Goal: Task Accomplishment & Management: Manage account settings

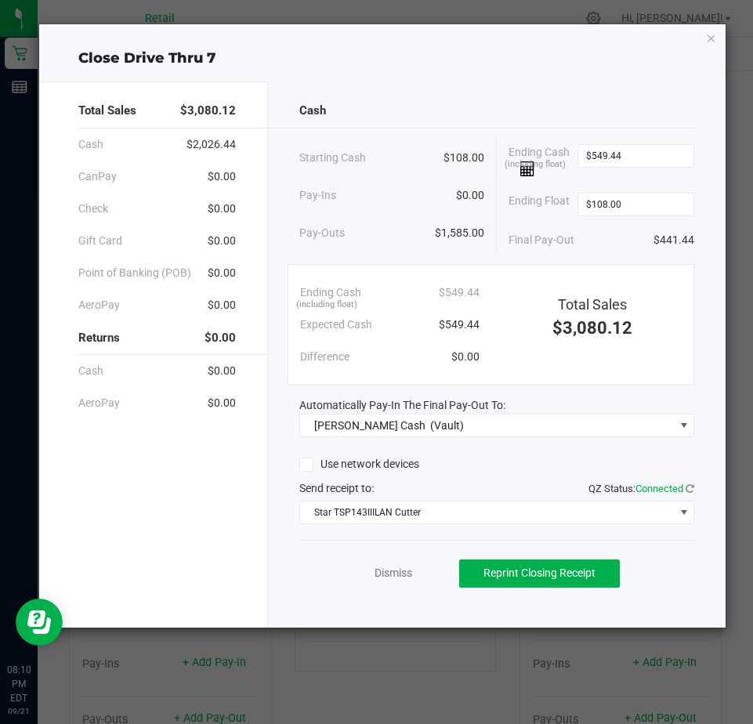
scroll to position [1674, 0]
click at [402, 574] on link "Dismiss" at bounding box center [394, 573] width 38 height 16
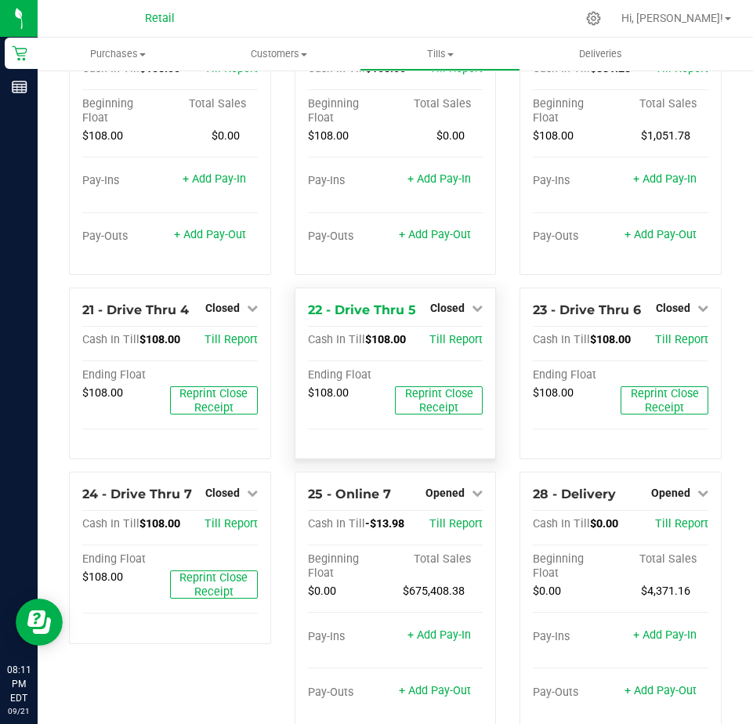
scroll to position [1630, 0]
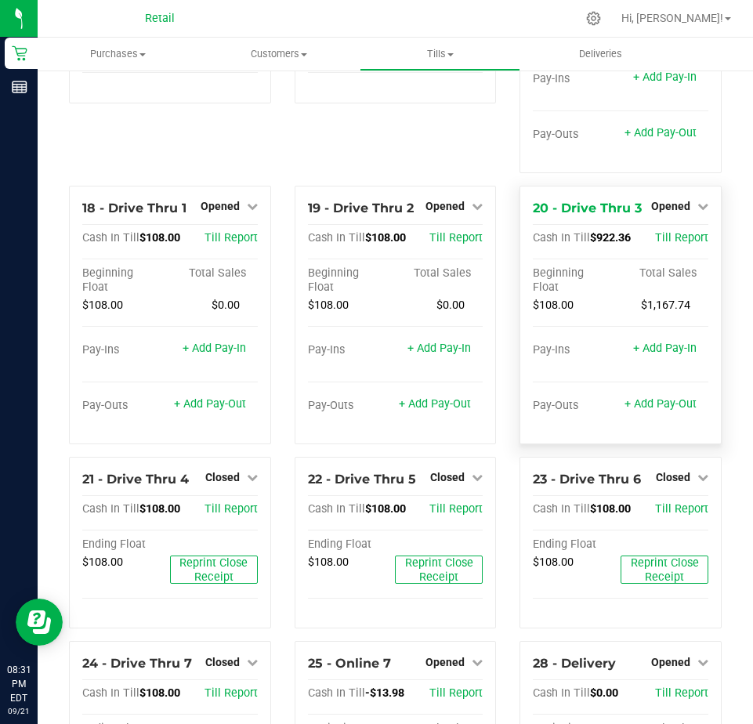
scroll to position [1160, 0]
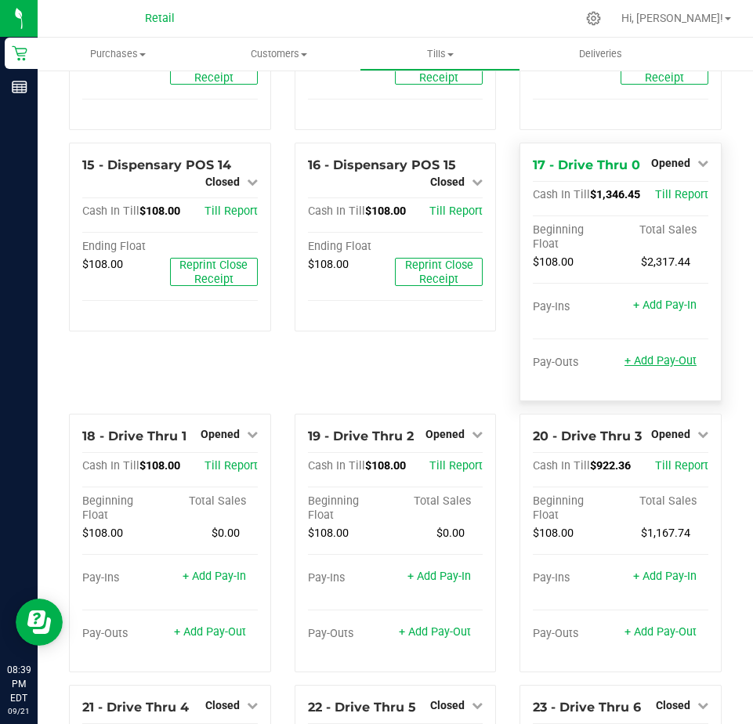
click at [647, 368] on link "+ Add Pay-Out" at bounding box center [661, 360] width 72 height 13
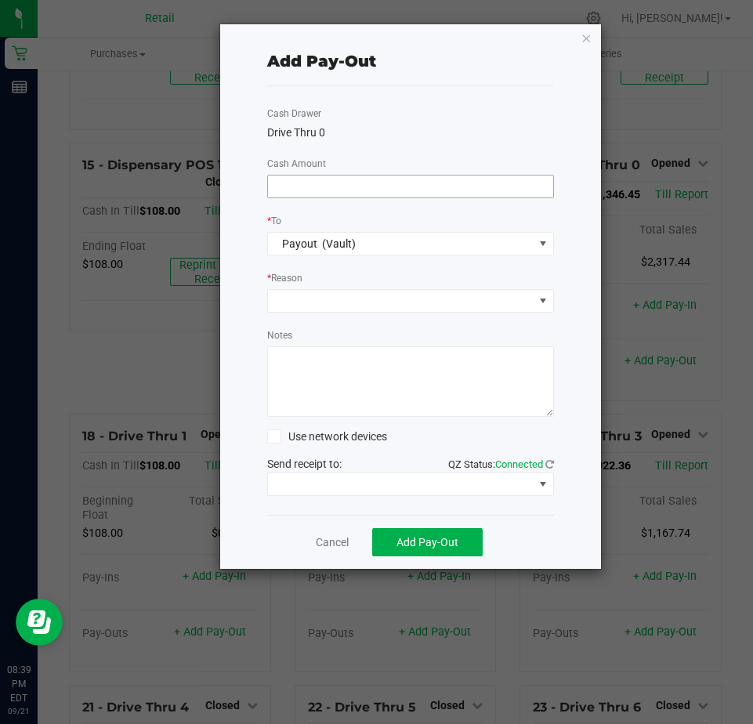
click at [299, 181] on input at bounding box center [410, 187] width 285 height 22
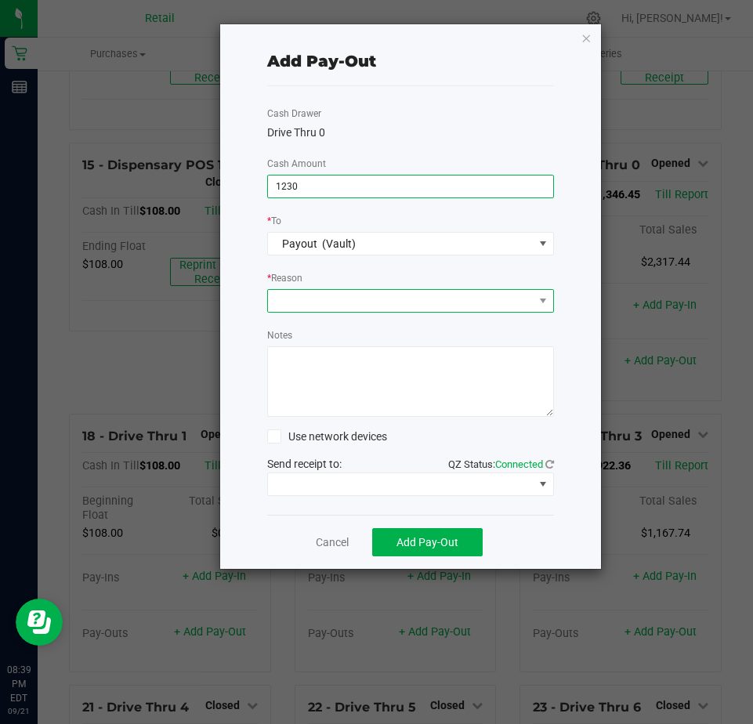
type input "$1,230.00"
click at [290, 303] on span at bounding box center [401, 301] width 266 height 22
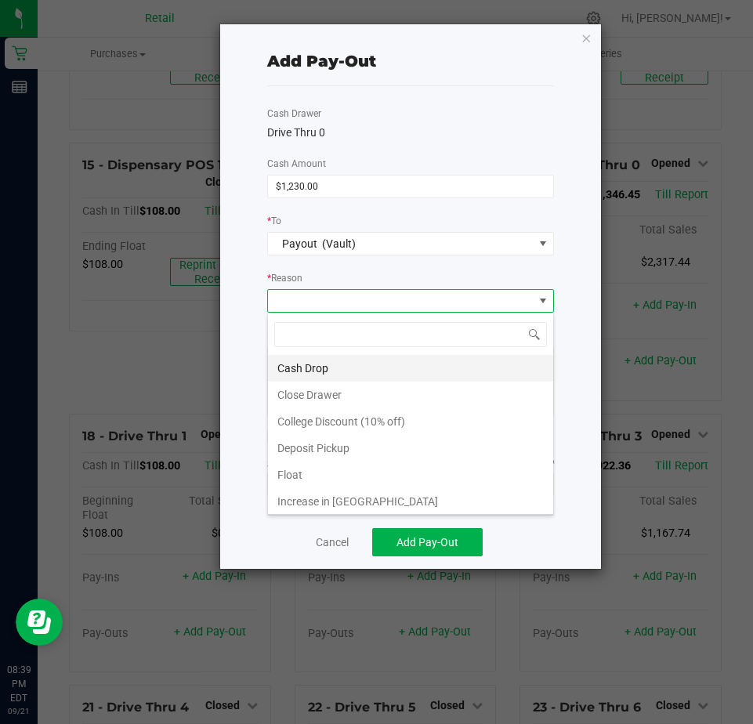
scroll to position [24, 287]
click at [307, 366] on li "Cash Drop" at bounding box center [410, 368] width 285 height 27
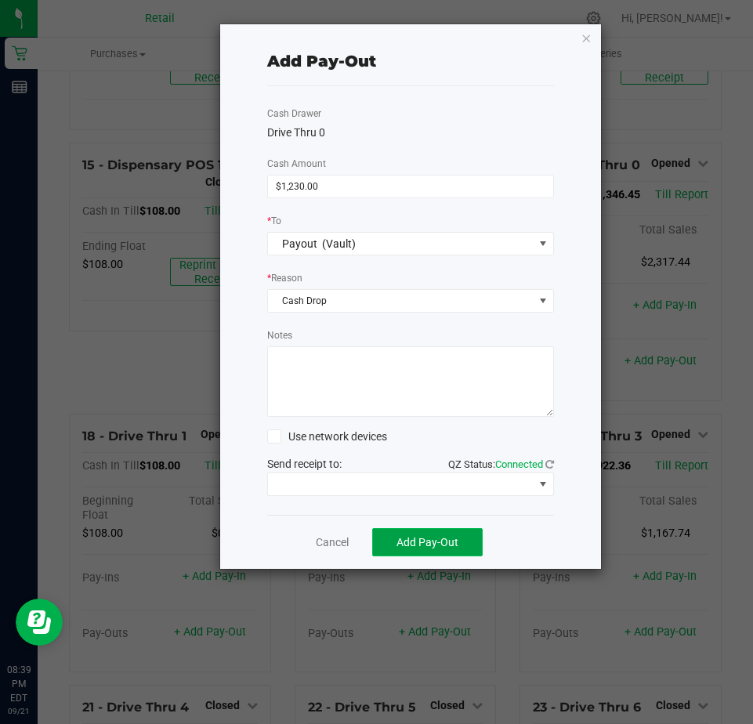
click at [409, 546] on span "Add Pay-Out" at bounding box center [428, 542] width 62 height 13
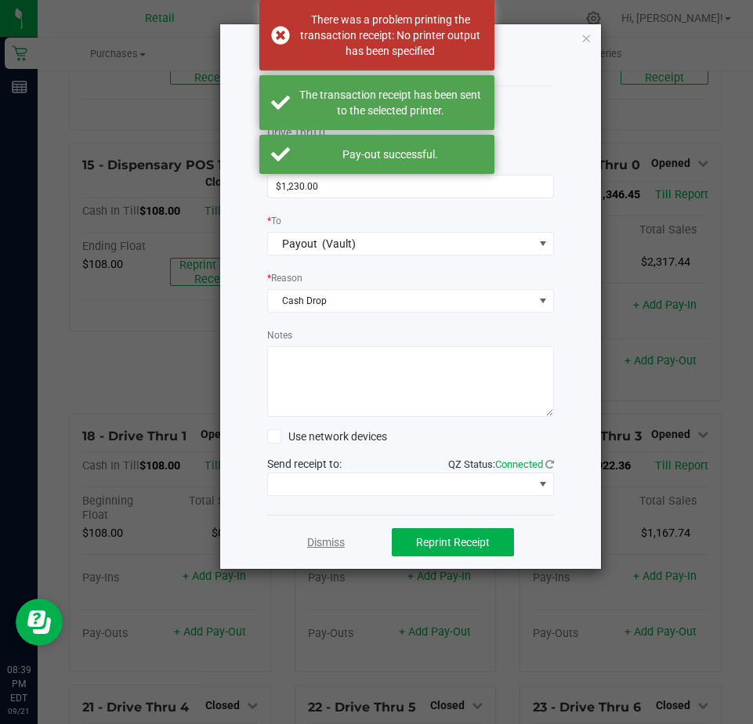
click at [324, 546] on link "Dismiss" at bounding box center [326, 543] width 38 height 16
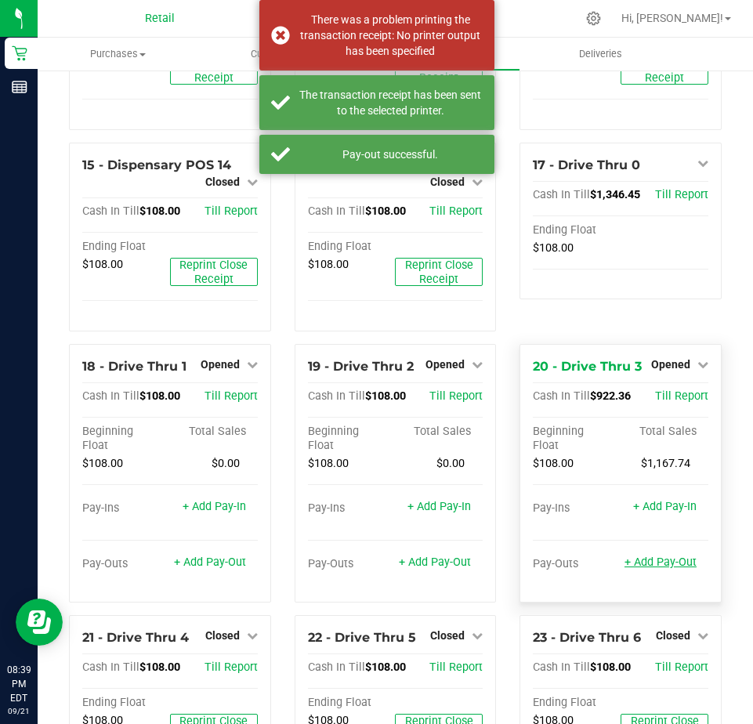
click at [643, 569] on link "+ Add Pay-Out" at bounding box center [661, 562] width 72 height 13
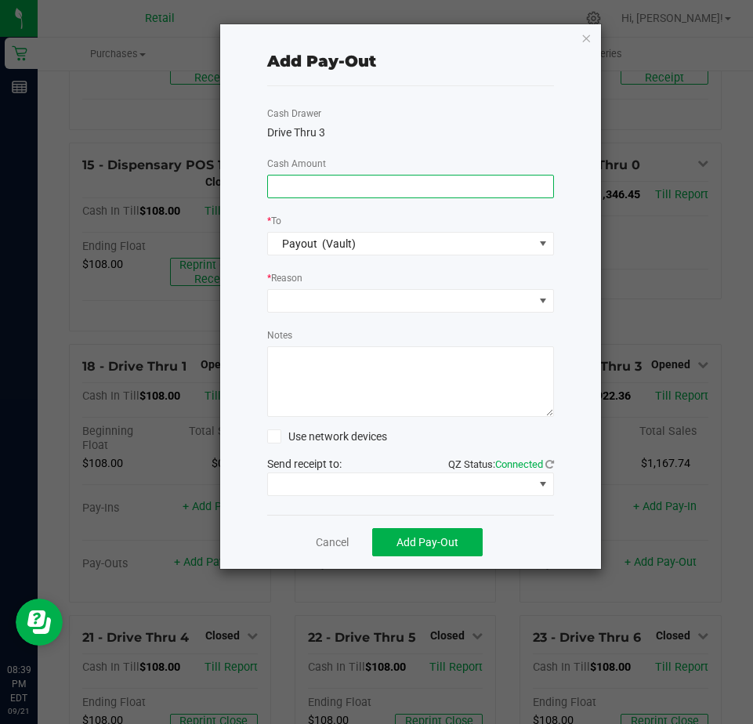
click at [290, 194] on input at bounding box center [410, 187] width 285 height 22
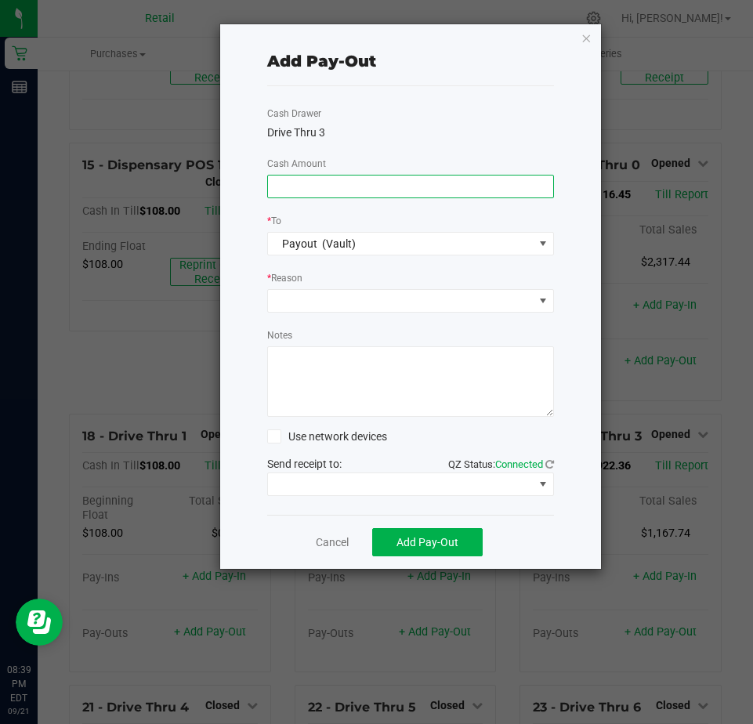
type input "9"
type input "$830.00"
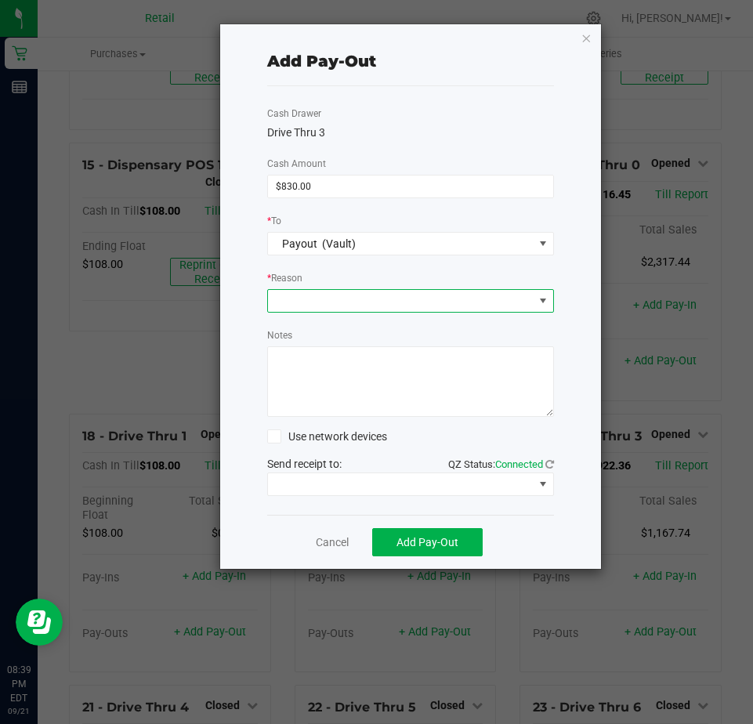
click at [301, 299] on span at bounding box center [401, 301] width 266 height 22
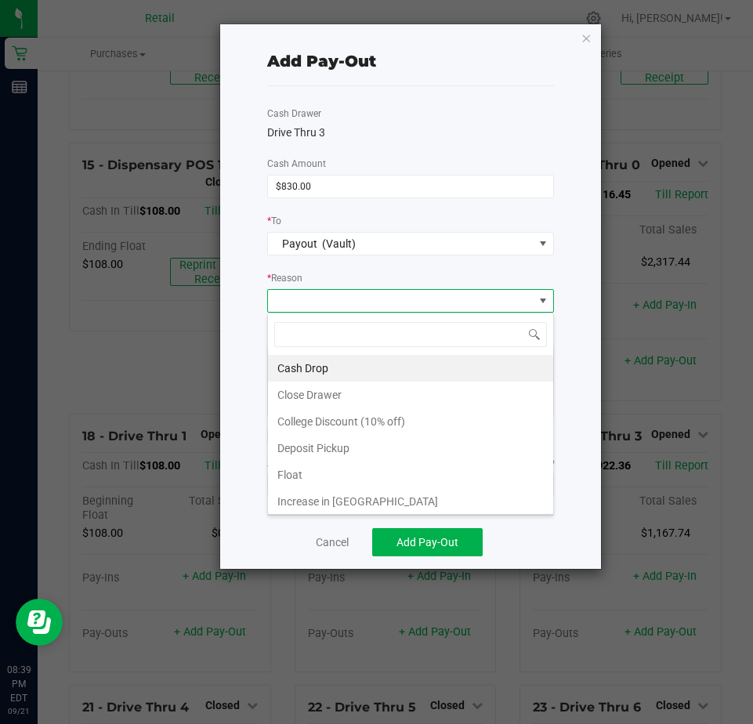
click at [300, 364] on li "Cash Drop" at bounding box center [410, 368] width 285 height 27
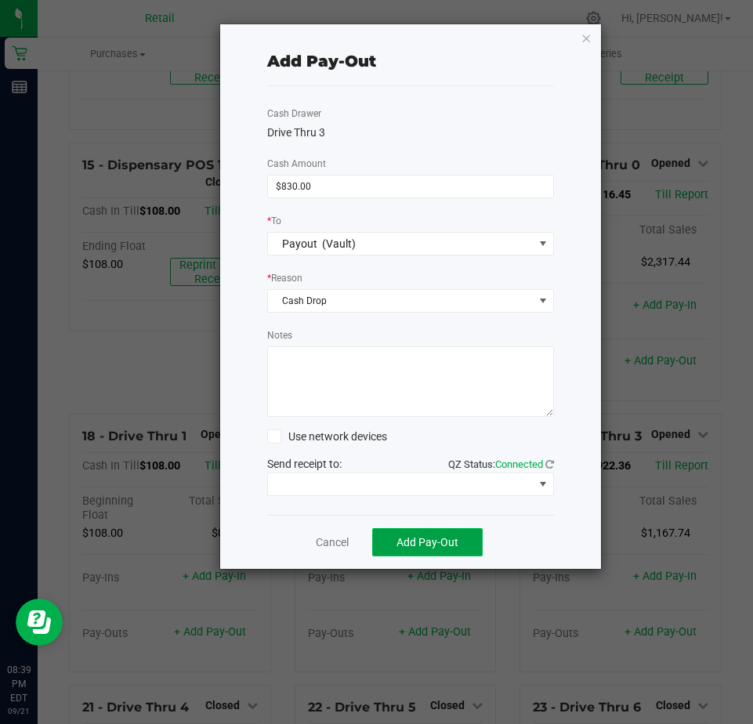
click at [423, 546] on span "Add Pay-Out" at bounding box center [428, 542] width 62 height 13
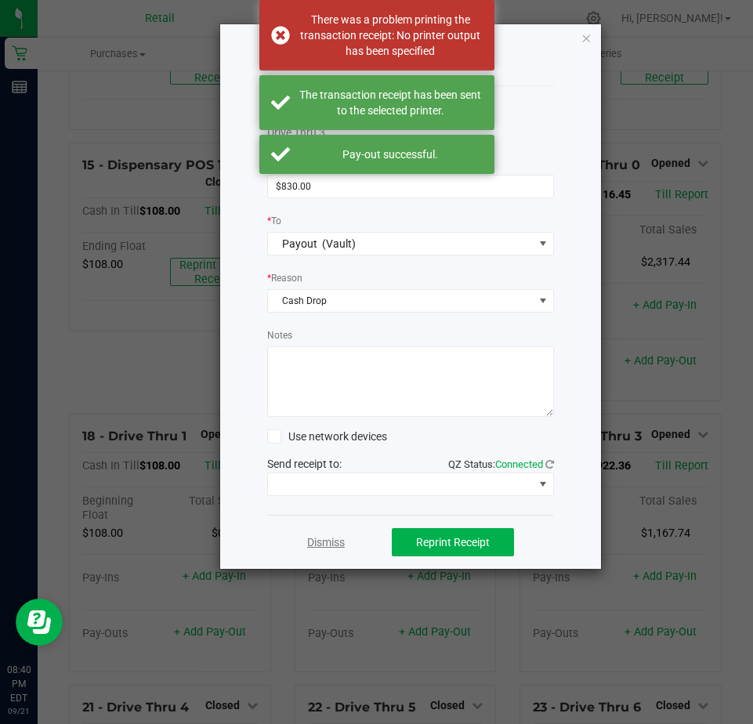
click at [324, 542] on link "Dismiss" at bounding box center [326, 543] width 38 height 16
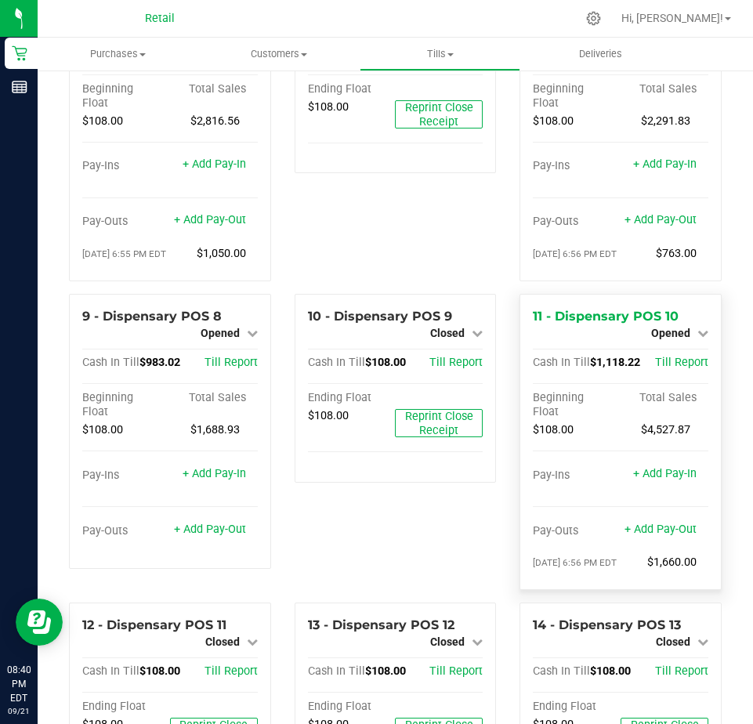
scroll to position [549, 0]
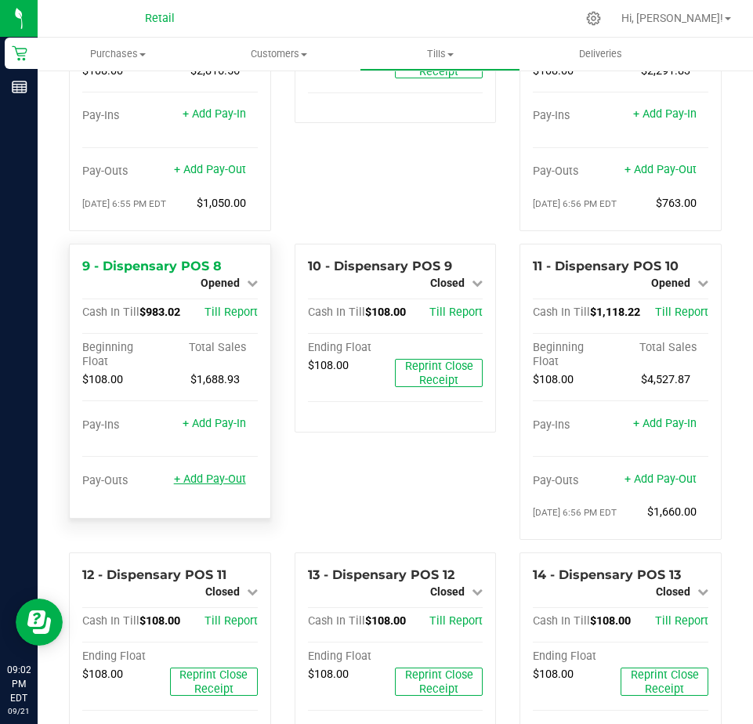
click at [203, 486] on link "+ Add Pay-Out" at bounding box center [210, 479] width 72 height 13
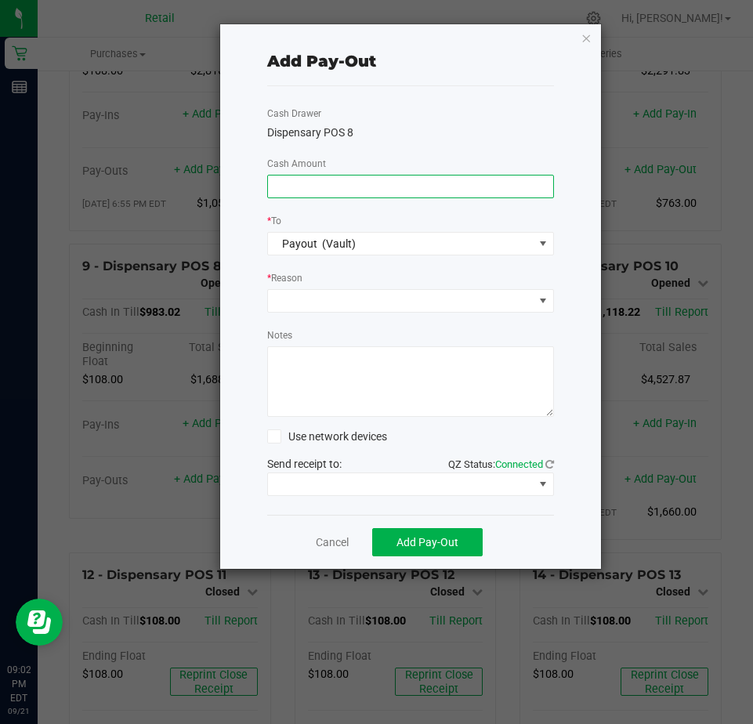
click at [289, 195] on input at bounding box center [410, 187] width 285 height 22
type input "$910.00"
click at [293, 304] on span at bounding box center [401, 301] width 266 height 22
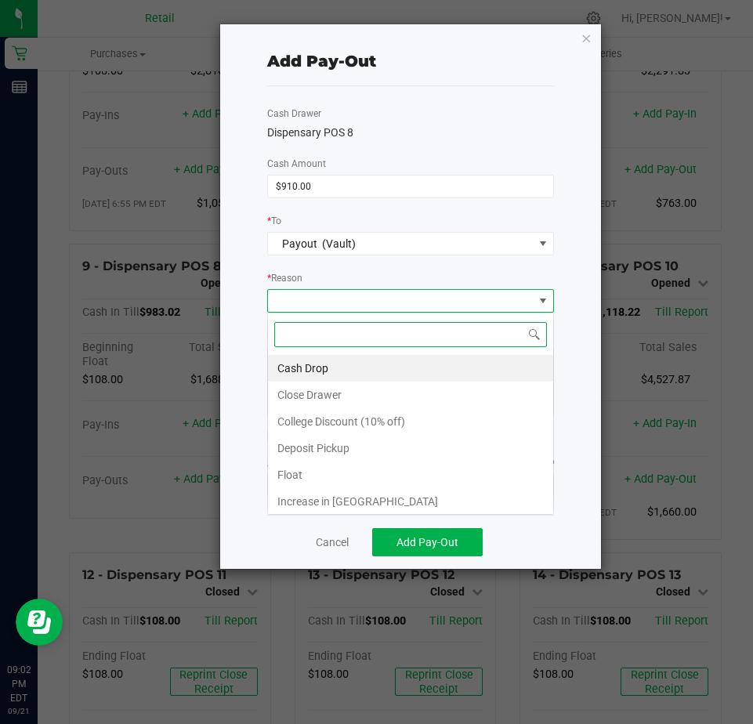
scroll to position [24, 287]
click at [304, 364] on li "Cash Drop" at bounding box center [410, 368] width 285 height 27
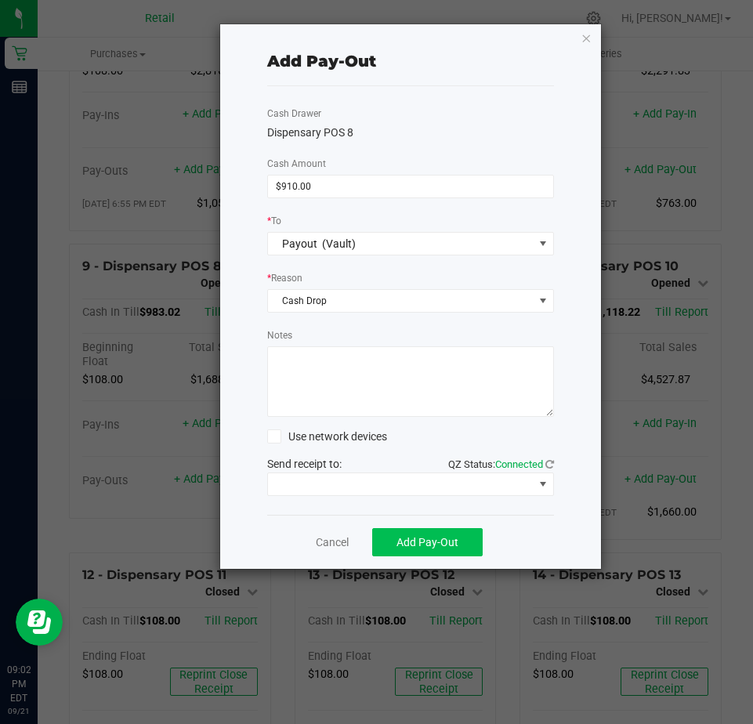
click at [427, 554] on div "Cancel Add Pay-Out" at bounding box center [410, 542] width 287 height 54
click at [417, 554] on button "Add Pay-Out" at bounding box center [427, 542] width 111 height 28
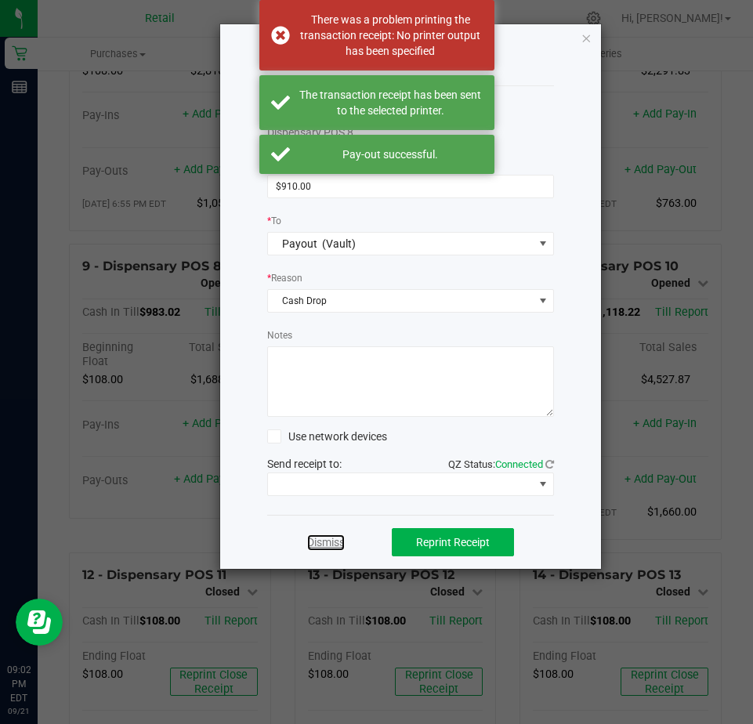
click at [335, 542] on link "Dismiss" at bounding box center [326, 543] width 38 height 16
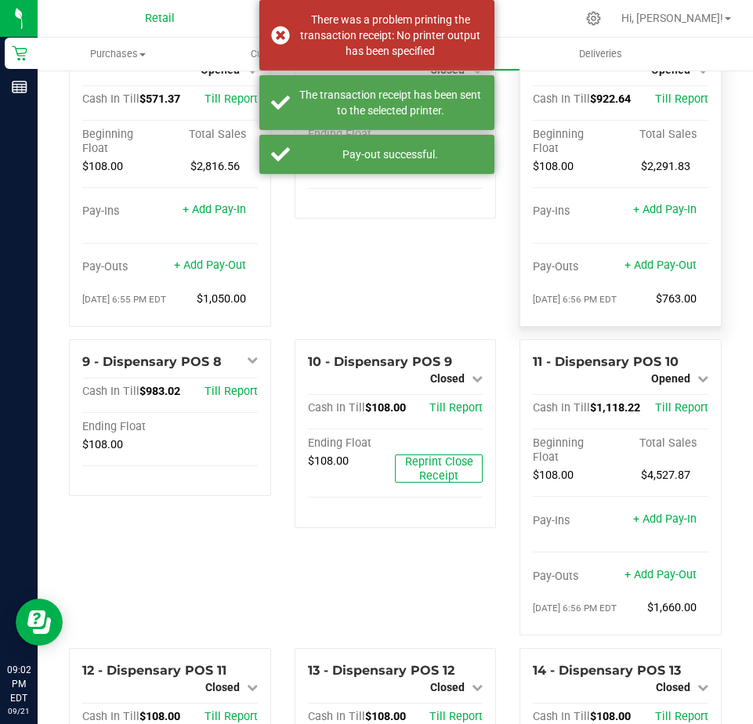
scroll to position [235, 0]
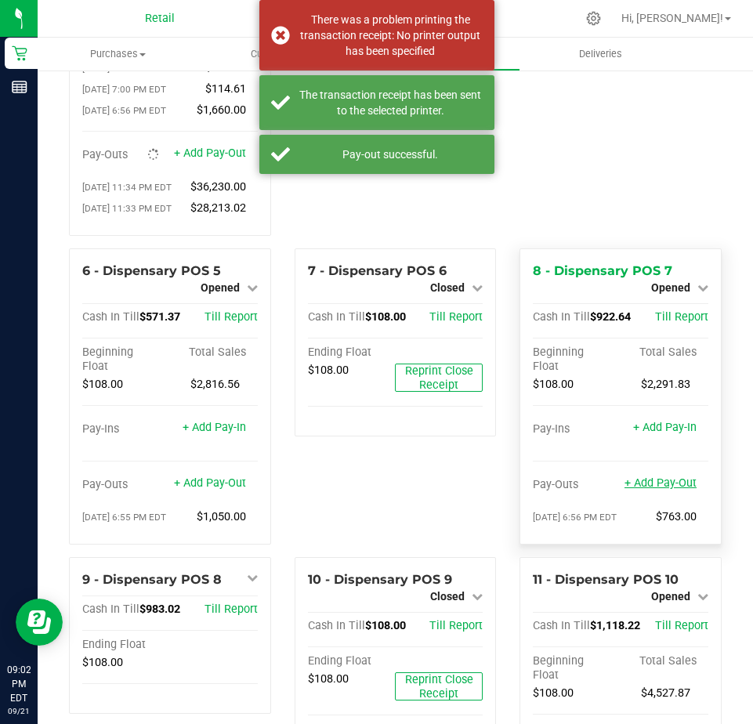
click at [658, 490] on link "+ Add Pay-Out" at bounding box center [661, 483] width 72 height 13
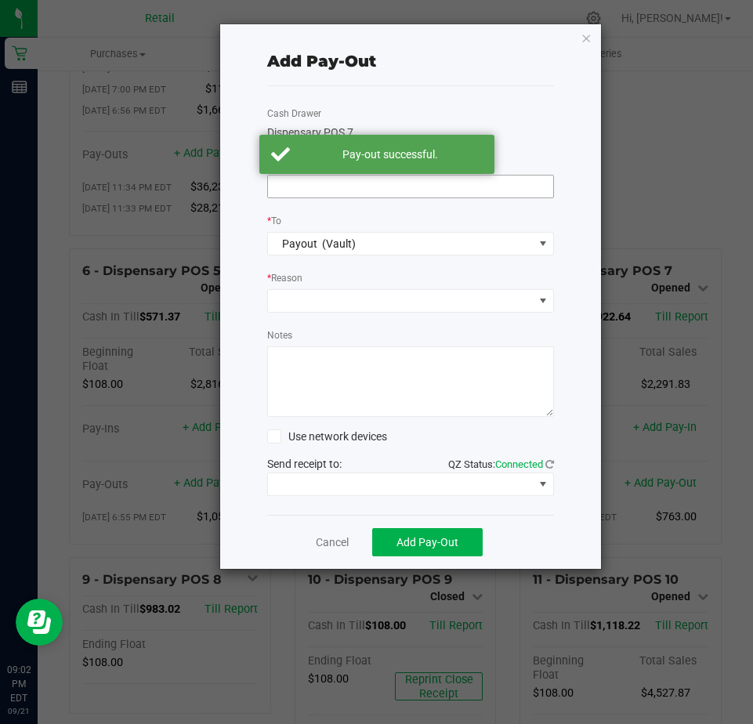
click at [290, 187] on input at bounding box center [410, 187] width 285 height 22
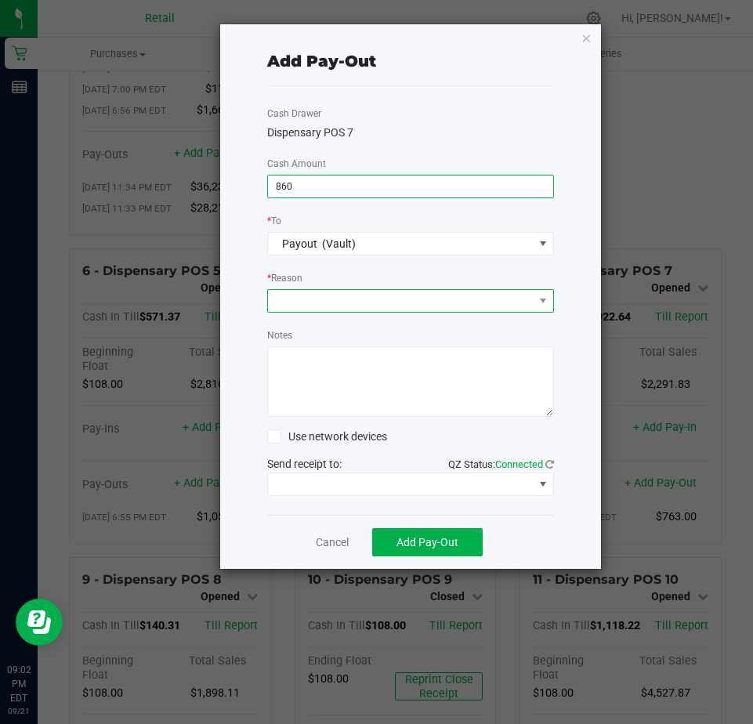
type input "$860.00"
click at [292, 299] on span at bounding box center [401, 301] width 266 height 22
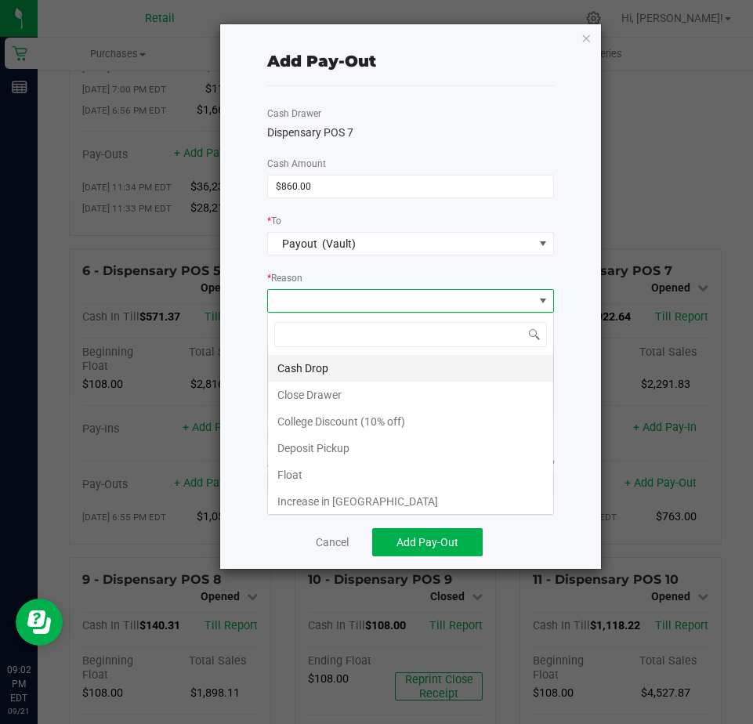
scroll to position [24, 287]
click at [296, 366] on li "Cash Drop" at bounding box center [410, 368] width 285 height 27
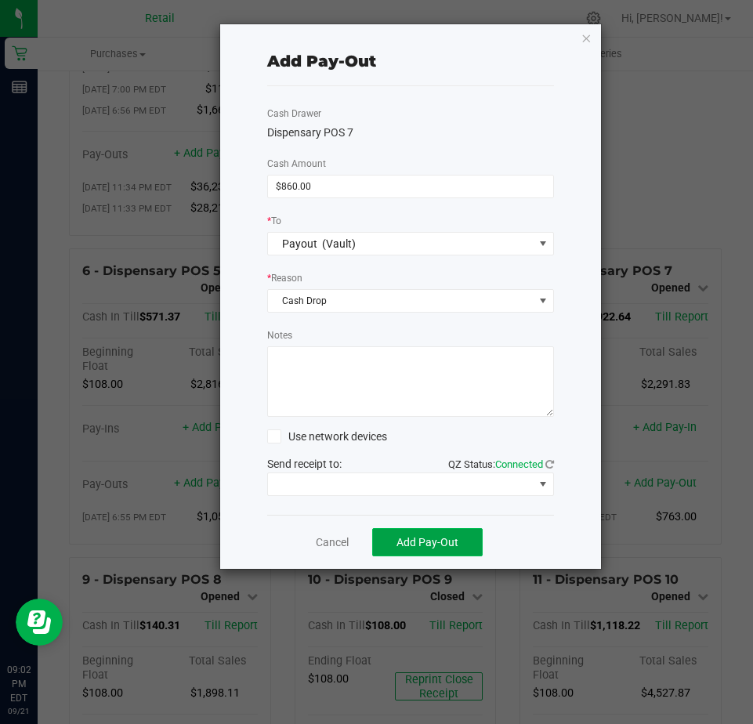
click at [408, 542] on span "Add Pay-Out" at bounding box center [428, 542] width 62 height 13
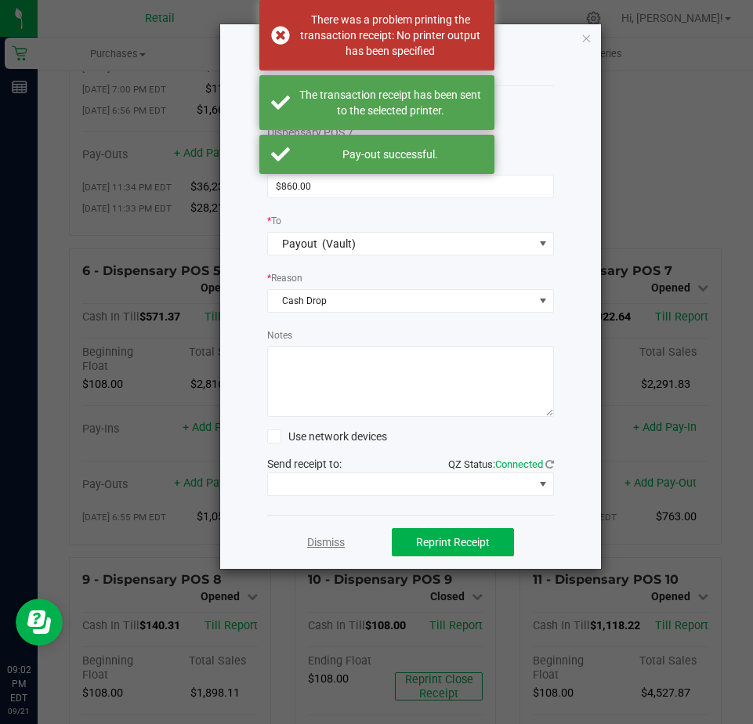
click at [321, 537] on link "Dismiss" at bounding box center [326, 543] width 38 height 16
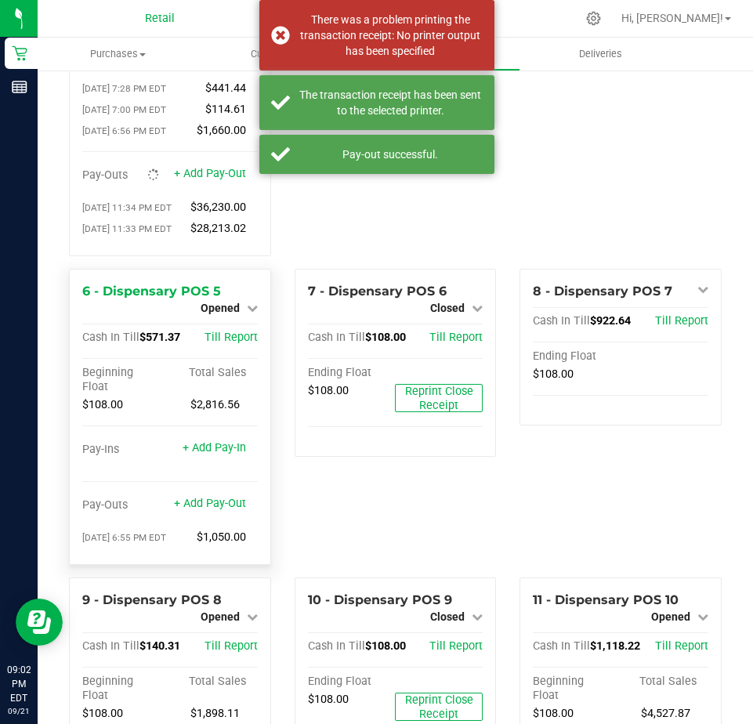
scroll to position [392, 0]
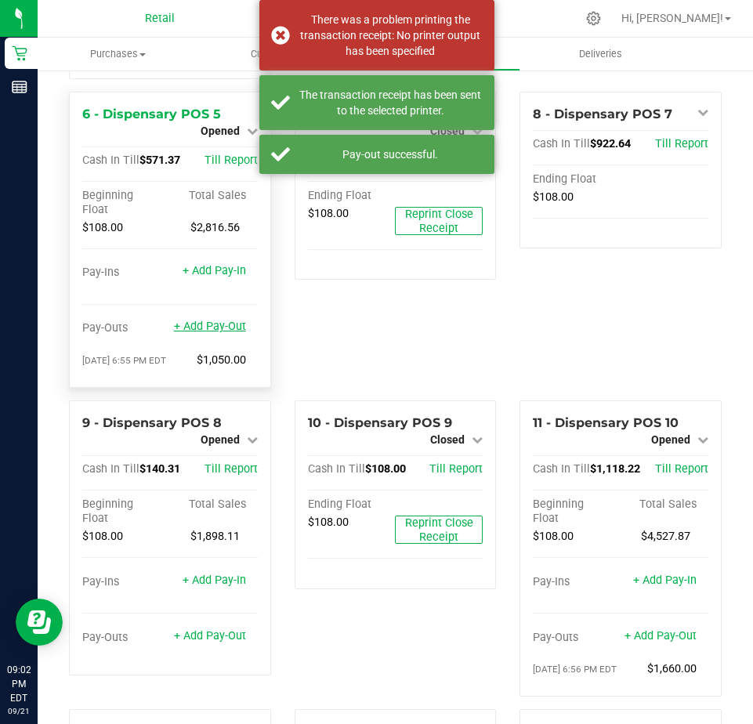
click at [213, 333] on link "+ Add Pay-Out" at bounding box center [210, 326] width 72 height 13
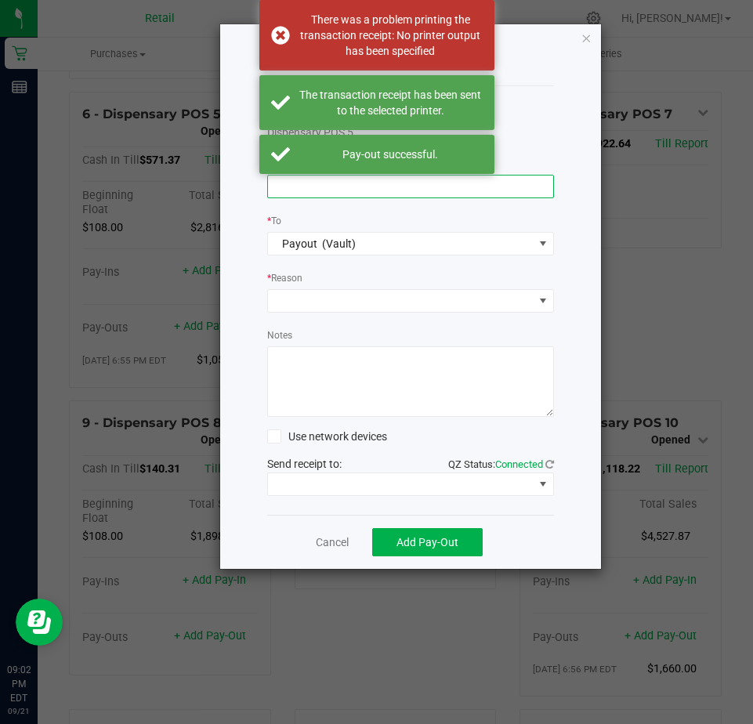
click at [281, 190] on input at bounding box center [410, 187] width 285 height 22
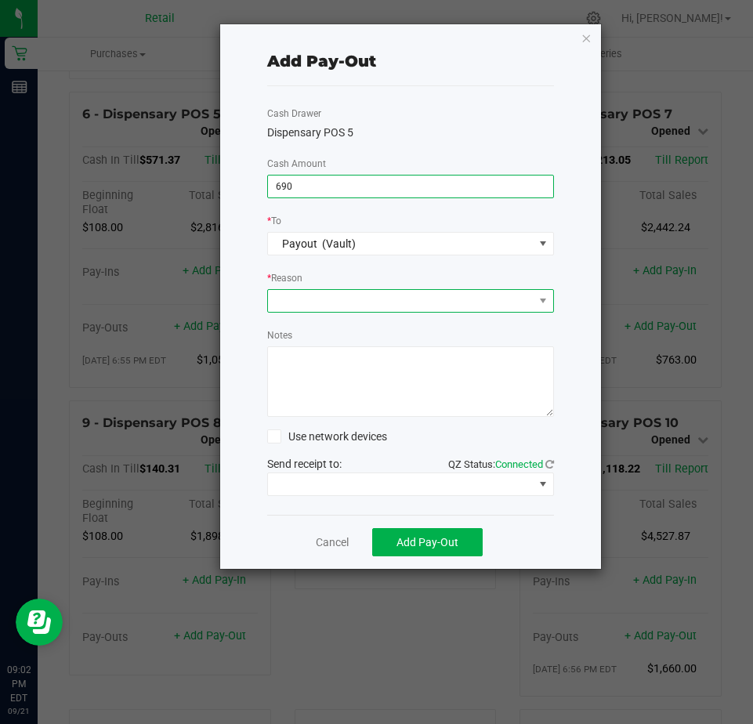
type input "$690.00"
click at [296, 298] on span at bounding box center [401, 301] width 266 height 22
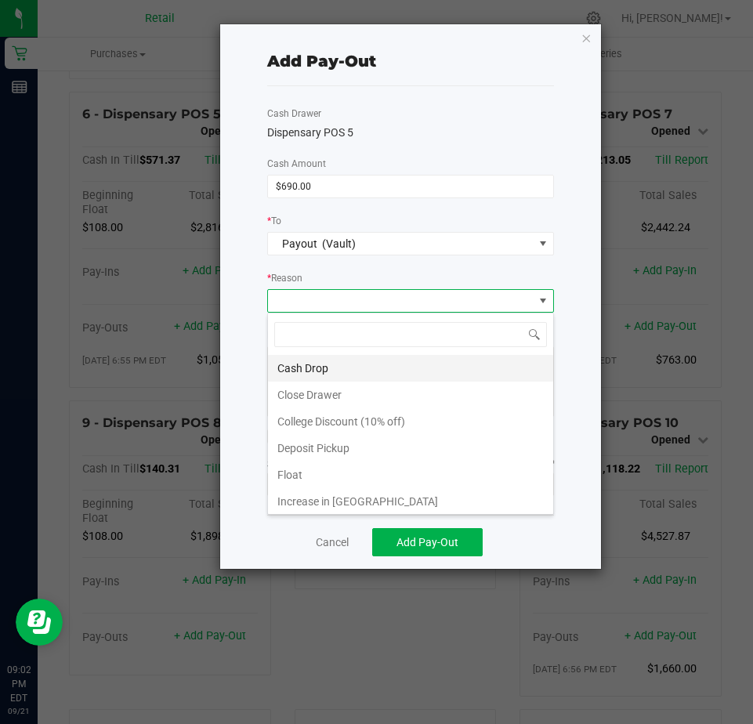
scroll to position [24, 287]
click at [306, 370] on li "Cash Drop" at bounding box center [410, 368] width 285 height 27
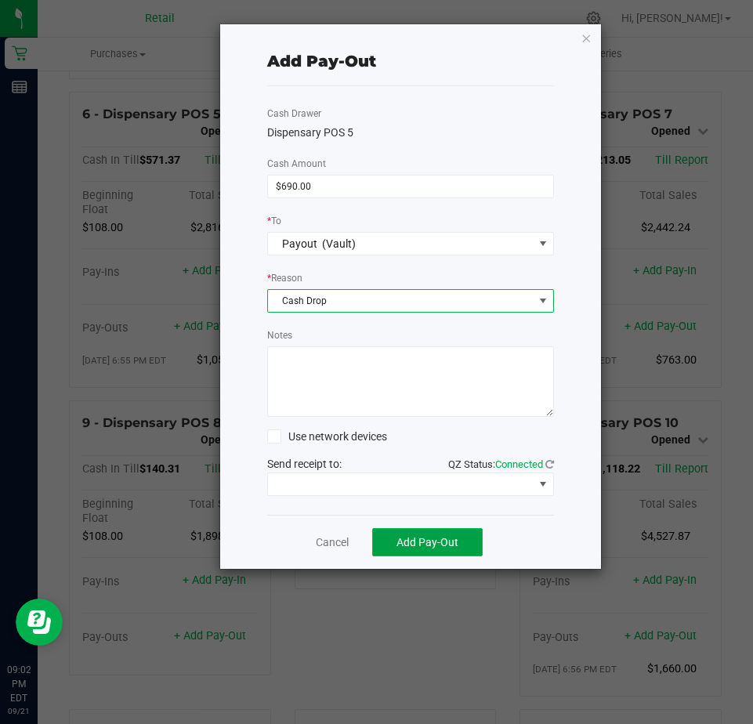
click at [405, 533] on button "Add Pay-Out" at bounding box center [427, 542] width 111 height 28
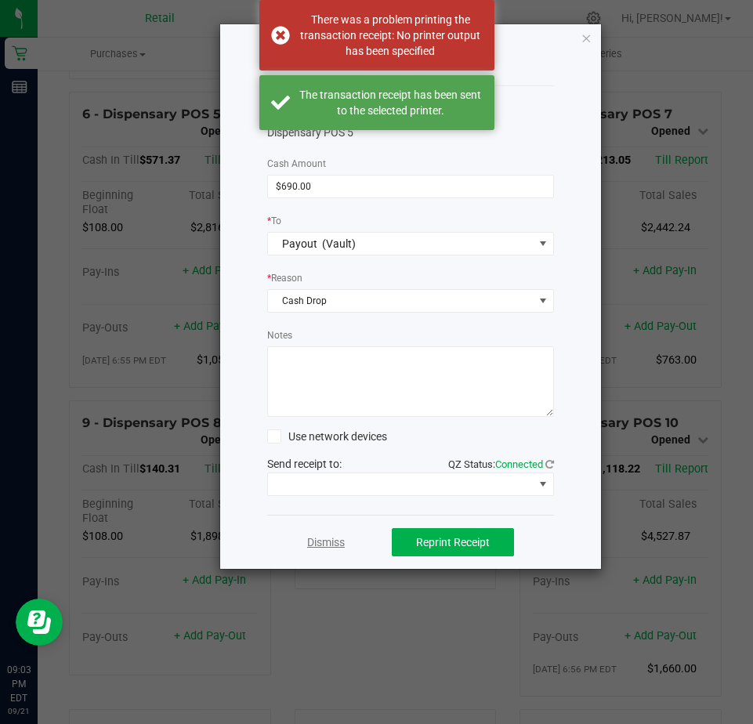
click at [324, 544] on link "Dismiss" at bounding box center [326, 543] width 38 height 16
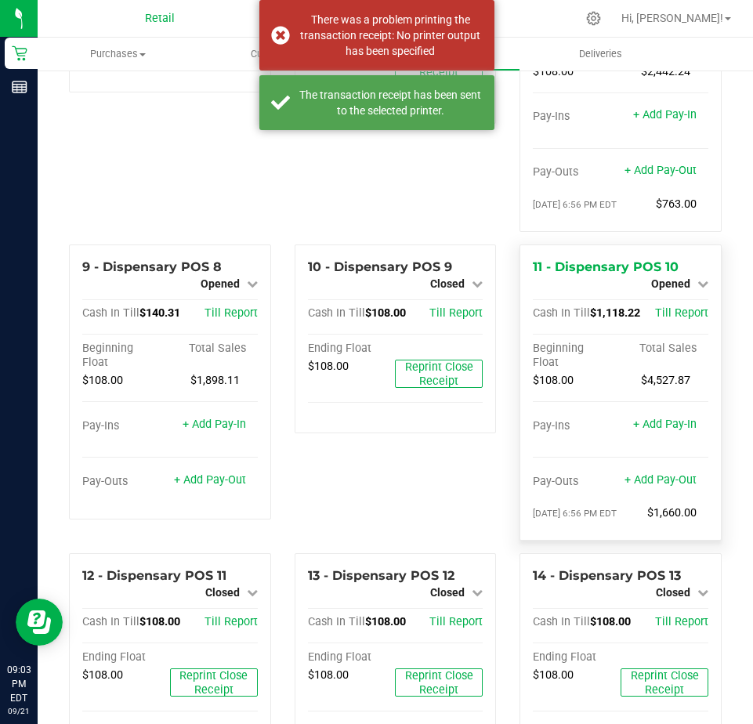
scroll to position [549, 0]
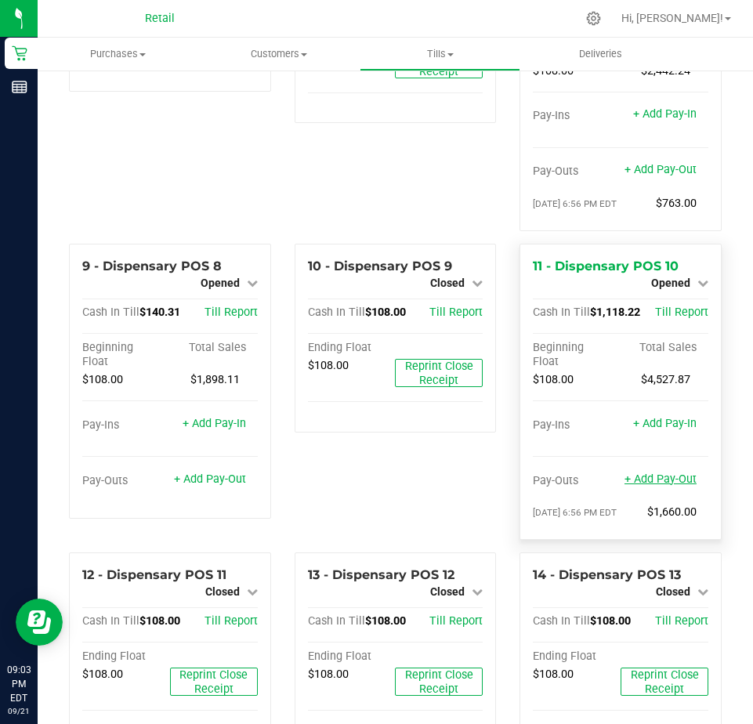
click at [637, 486] on link "+ Add Pay-Out" at bounding box center [661, 479] width 72 height 13
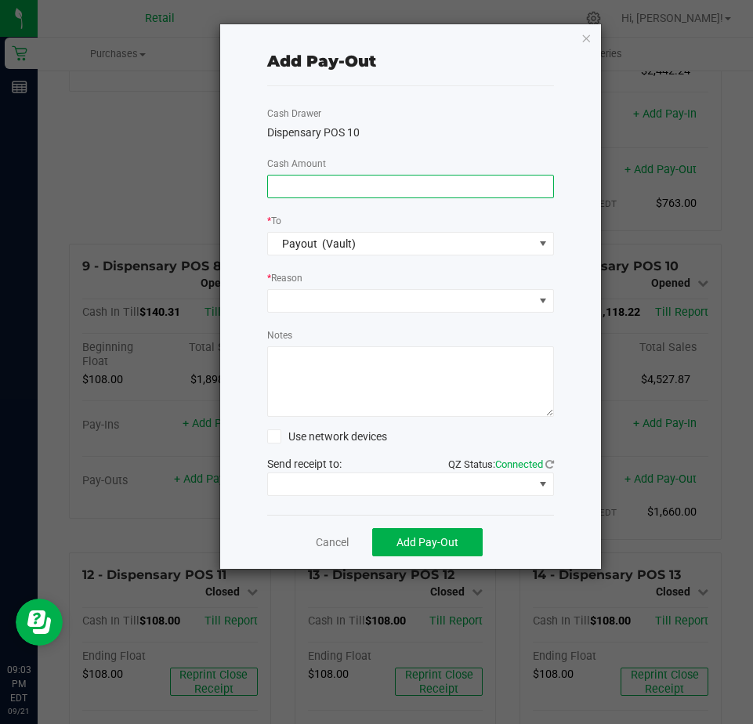
click at [285, 188] on input at bounding box center [410, 187] width 285 height 22
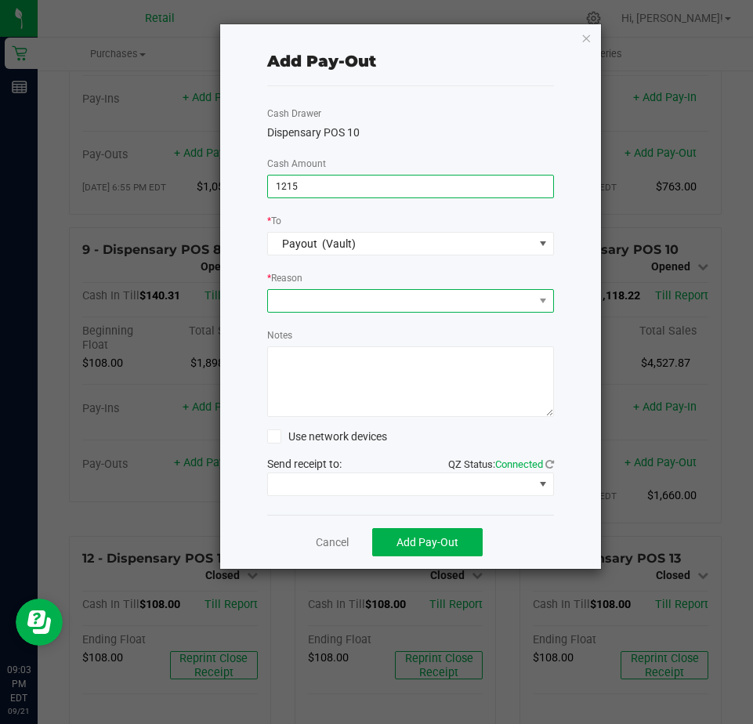
type input "$1,215.00"
click at [292, 303] on span at bounding box center [401, 301] width 266 height 22
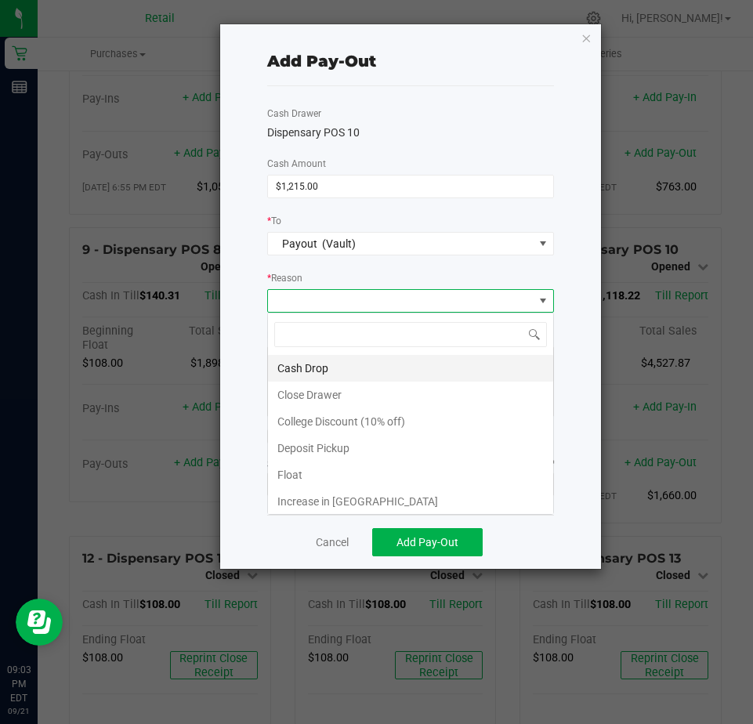
scroll to position [24, 287]
click at [309, 357] on li "Cash Drop" at bounding box center [410, 368] width 285 height 27
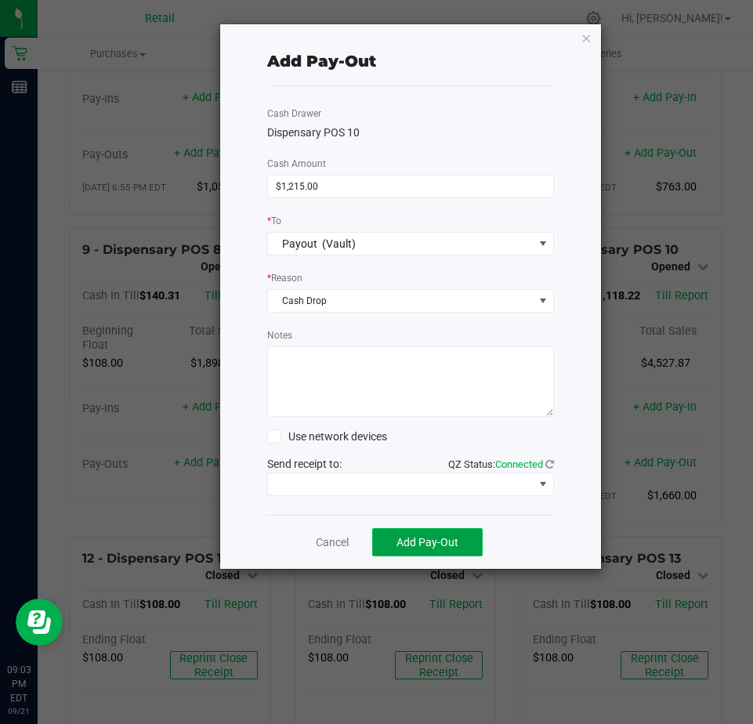
click at [415, 535] on button "Add Pay-Out" at bounding box center [427, 542] width 111 height 28
click at [328, 544] on link "Dismiss" at bounding box center [326, 543] width 38 height 16
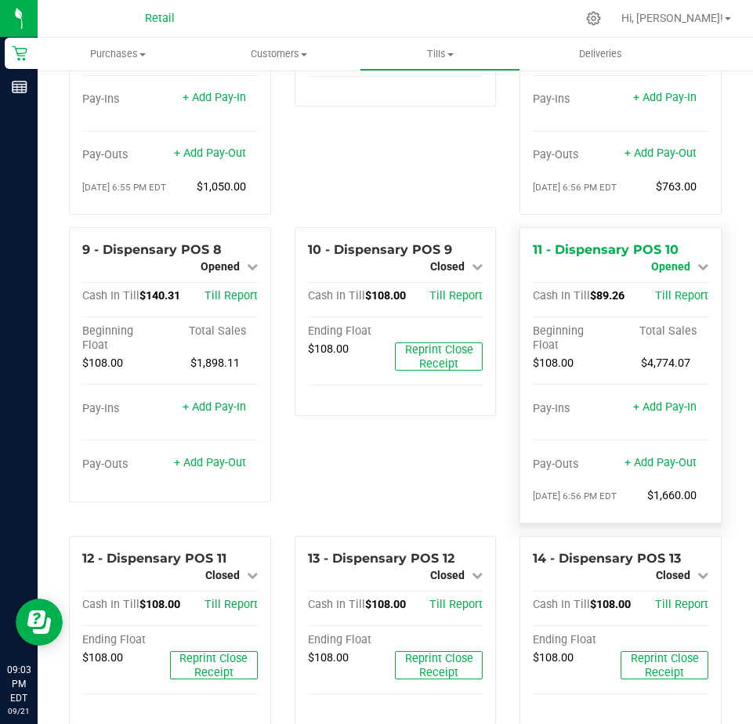
click at [664, 273] on span "Opened" at bounding box center [670, 266] width 39 height 13
click at [647, 290] on div "Close Till" at bounding box center [672, 280] width 116 height 20
click at [651, 286] on link "Close Till" at bounding box center [672, 280] width 42 height 13
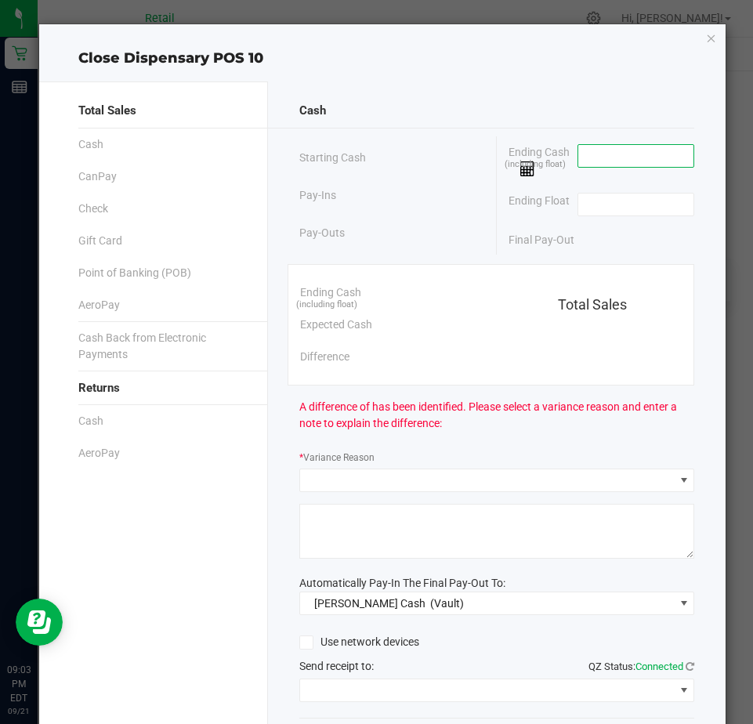
click at [588, 160] on input at bounding box center [635, 156] width 115 height 22
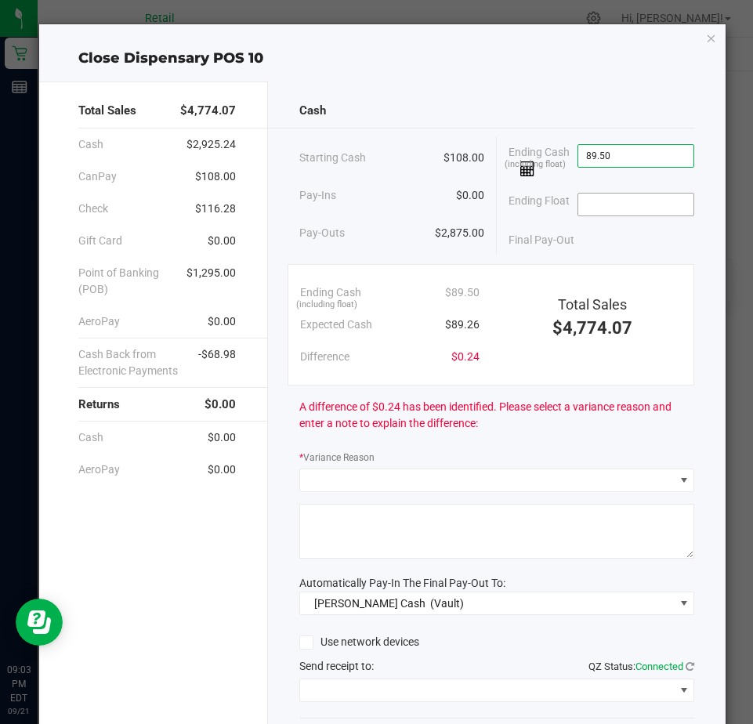
type input "$89.50"
click at [582, 210] on input at bounding box center [635, 205] width 115 height 22
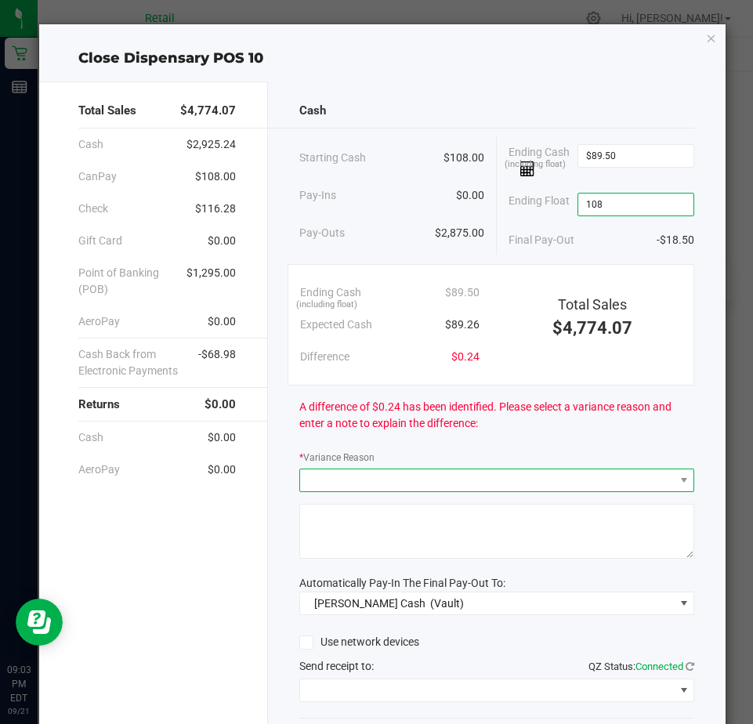
type input "$108.00"
click at [352, 488] on span at bounding box center [487, 480] width 374 height 22
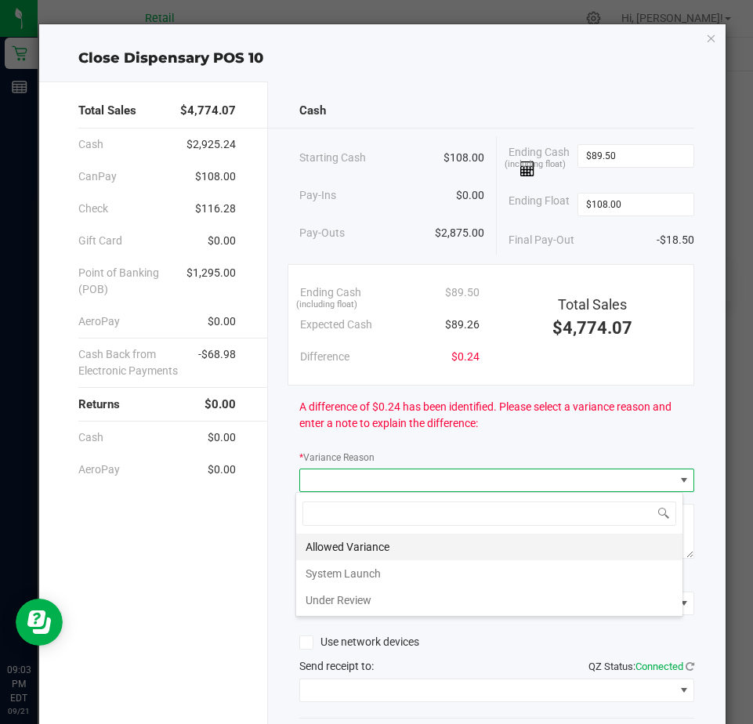
scroll to position [24, 389]
click at [323, 543] on li "Allowed Variance" at bounding box center [489, 547] width 386 height 27
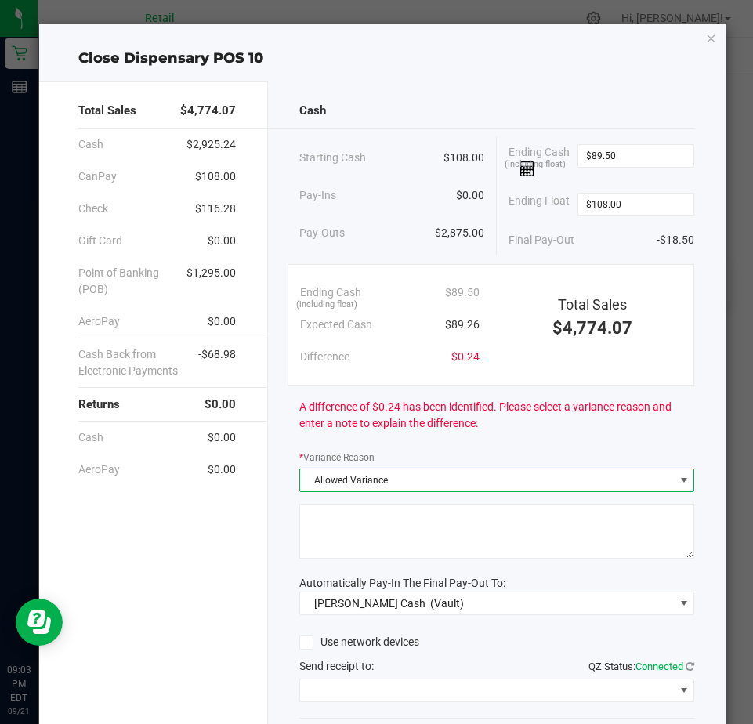
click at [324, 533] on textarea at bounding box center [496, 531] width 395 height 55
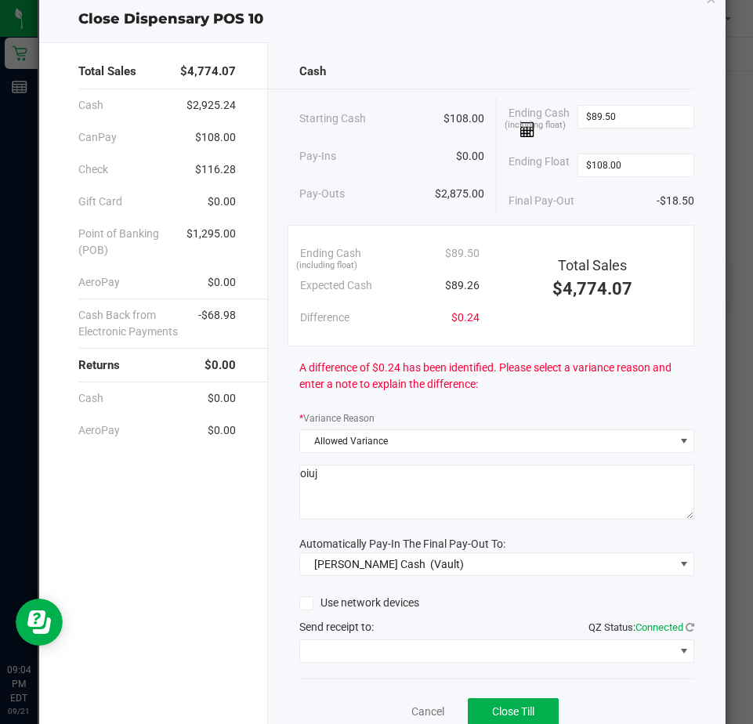
scroll to position [106, 0]
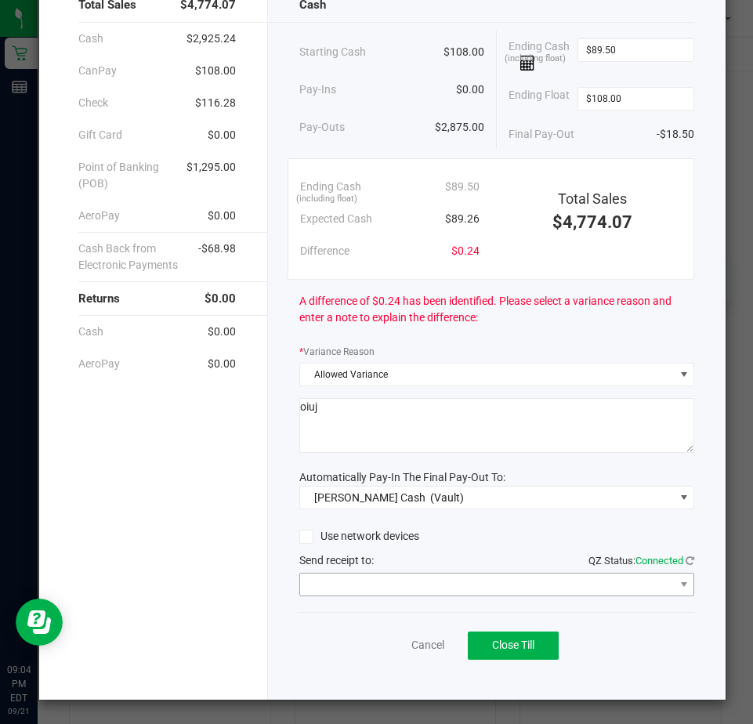
type textarea "oiuj"
click at [355, 582] on span at bounding box center [487, 585] width 374 height 22
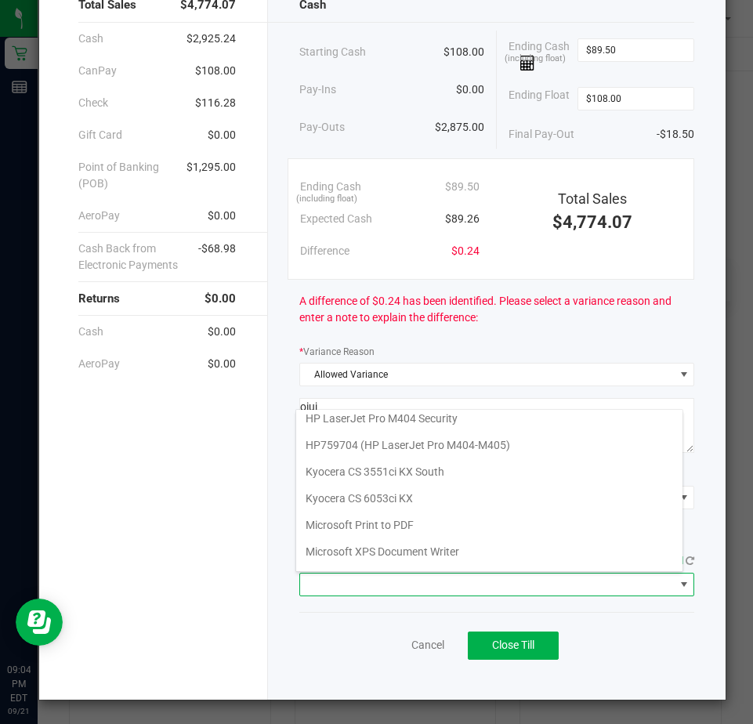
scroll to position [243, 0]
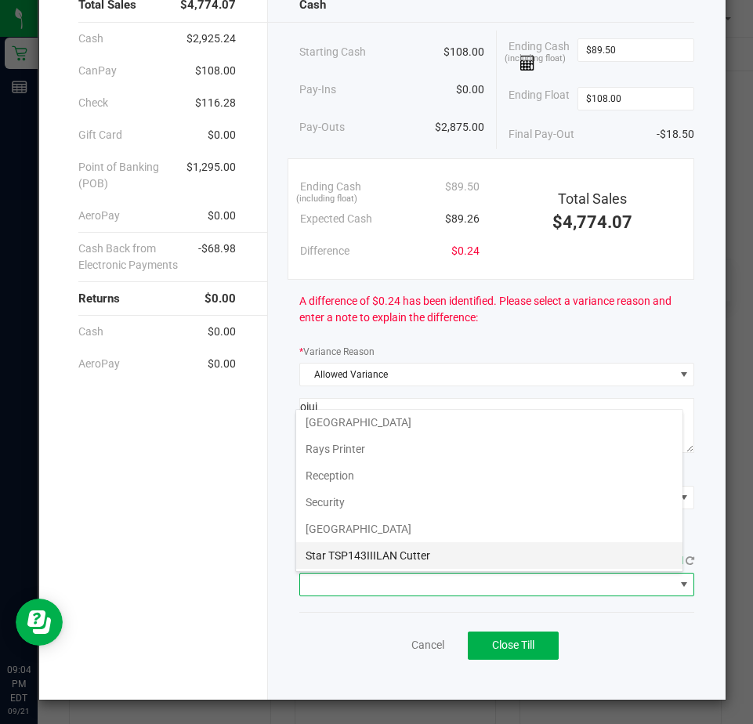
click at [361, 558] on Cutter "Star TSP143IIILAN Cutter" at bounding box center [489, 555] width 386 height 27
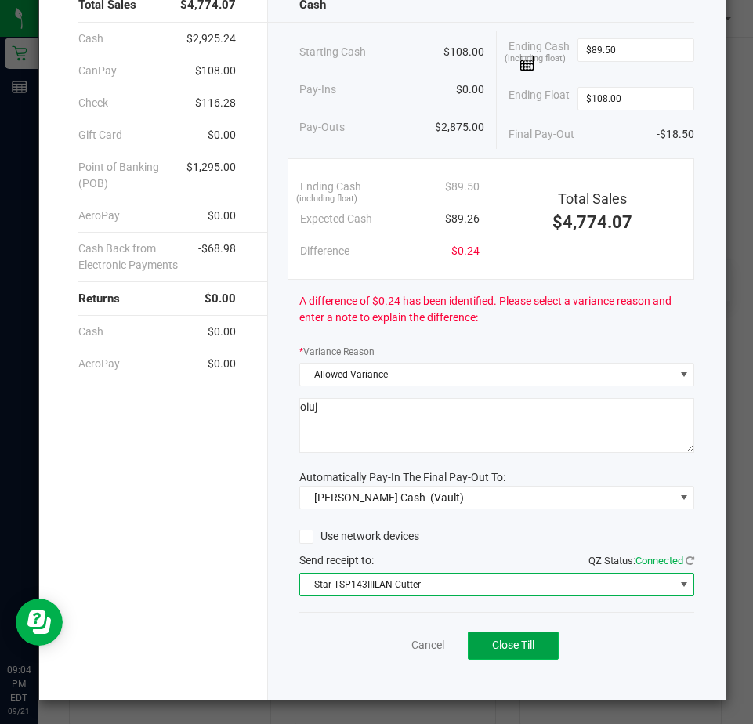
click at [491, 635] on button "Close Till" at bounding box center [513, 646] width 91 height 28
